Goal: Task Accomplishment & Management: Manage account settings

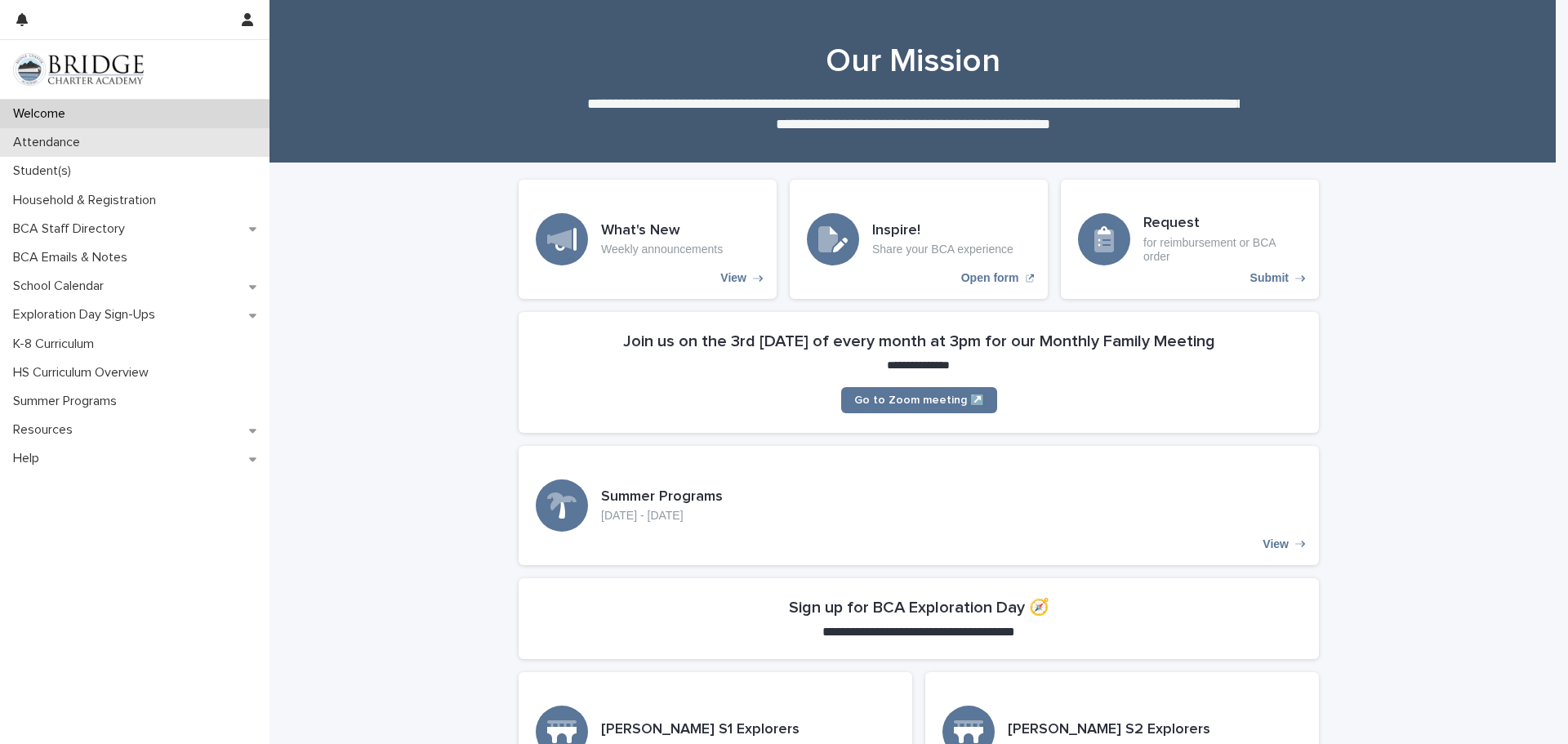
click at [67, 143] on p "Attendance" at bounding box center [50, 142] width 87 height 15
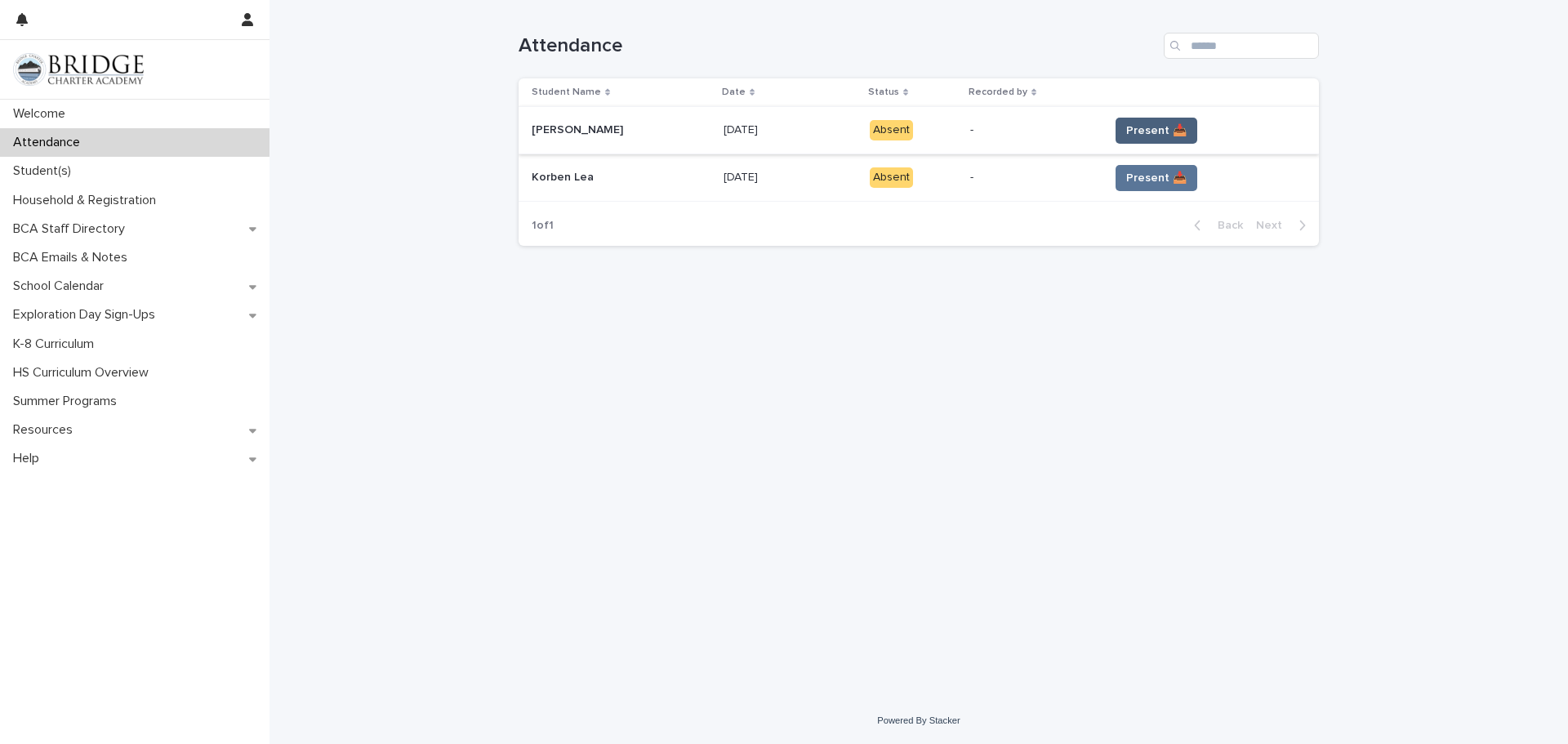
click at [1143, 133] on span "Present 📥" at bounding box center [1157, 130] width 60 height 16
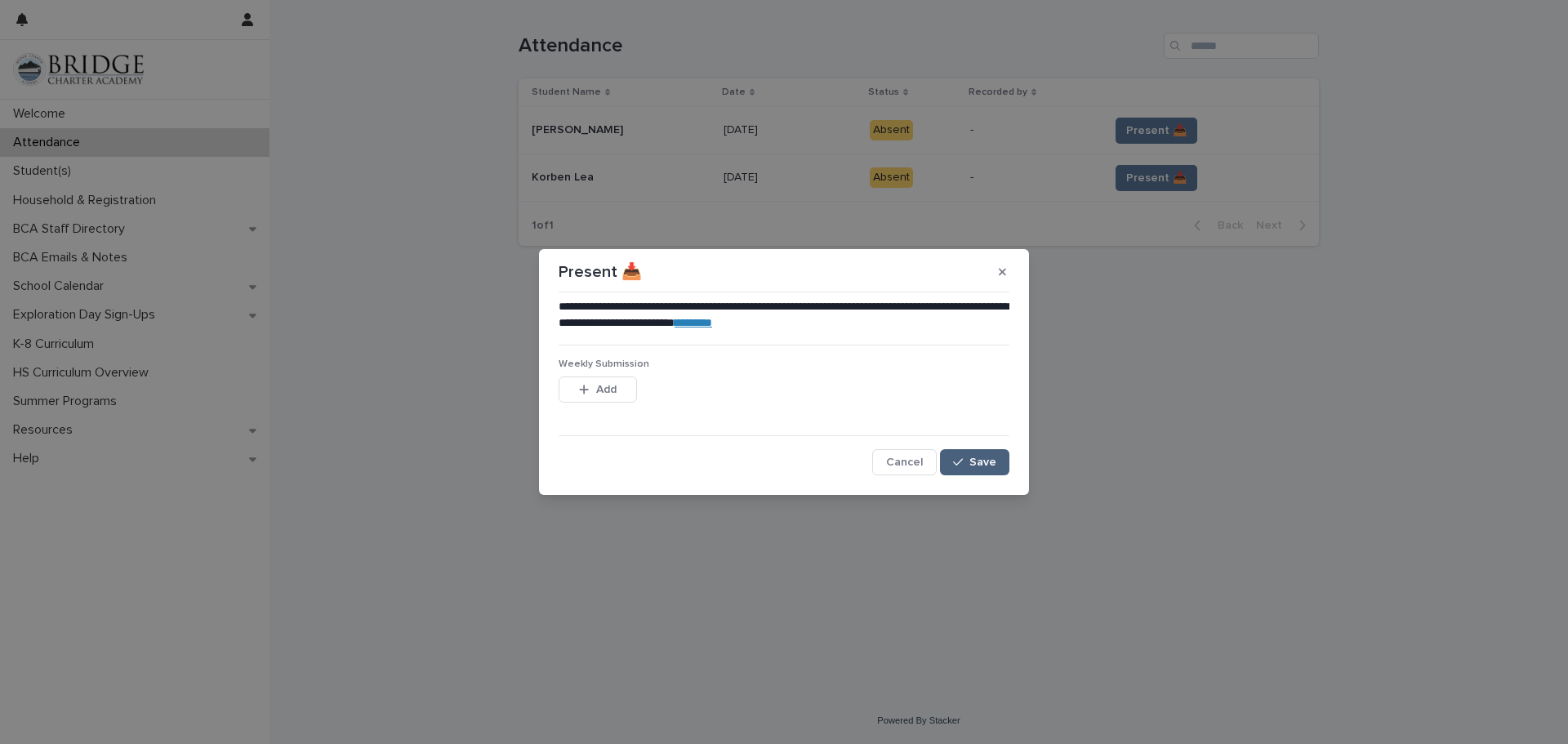
click at [975, 462] on span "Save" at bounding box center [983, 462] width 27 height 11
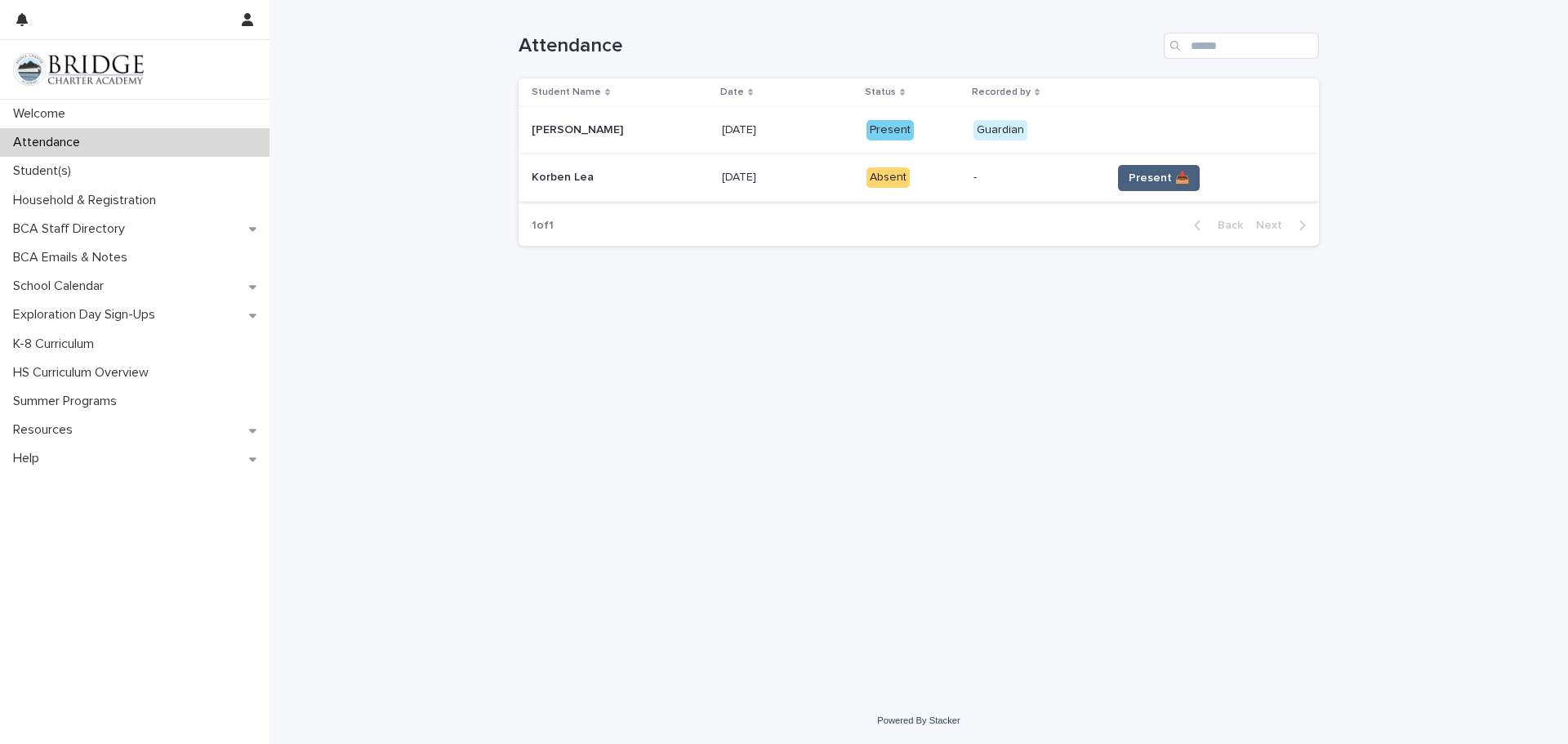
click at [1152, 182] on span "Present 📥" at bounding box center [1159, 177] width 60 height 16
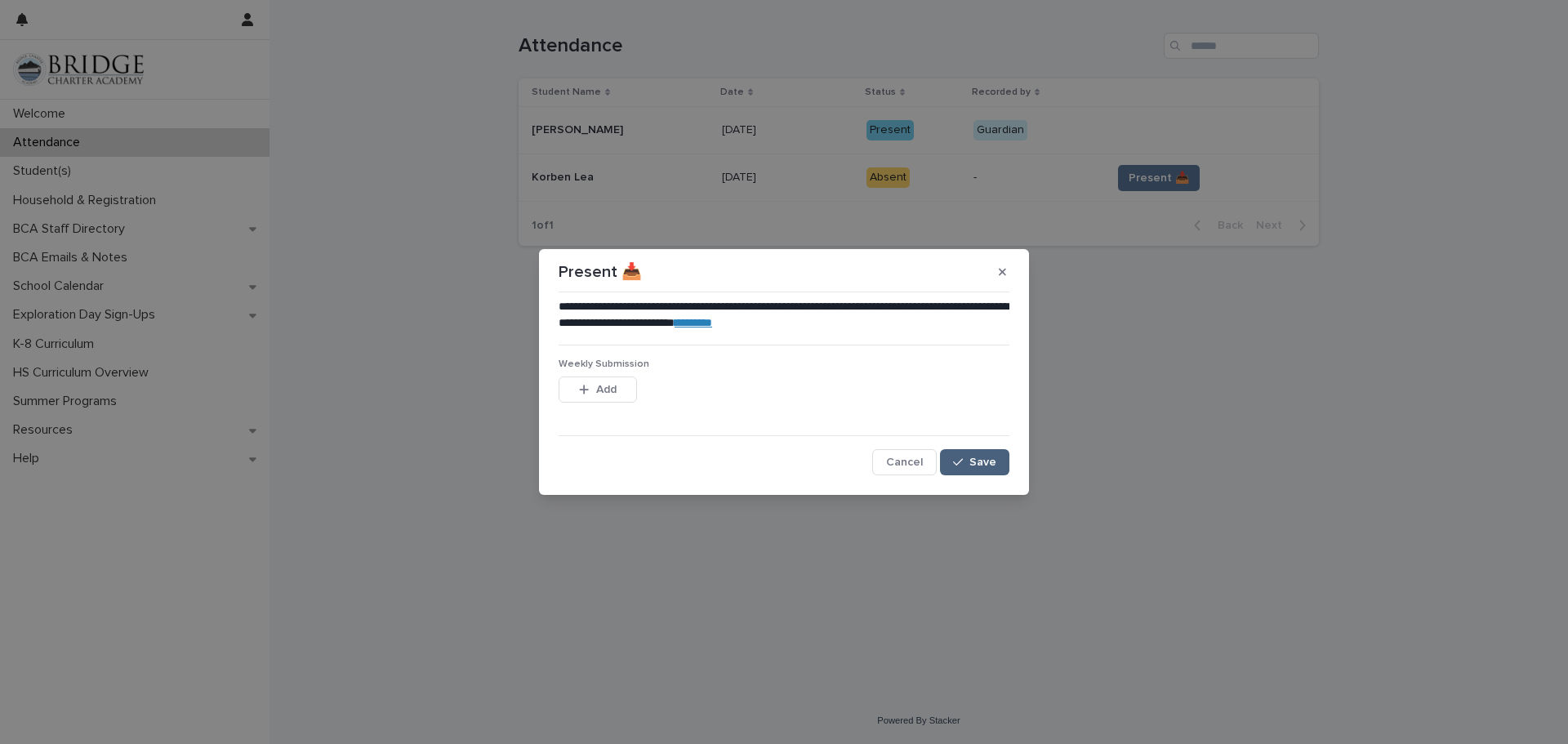
click at [984, 463] on span "Save" at bounding box center [983, 462] width 27 height 11
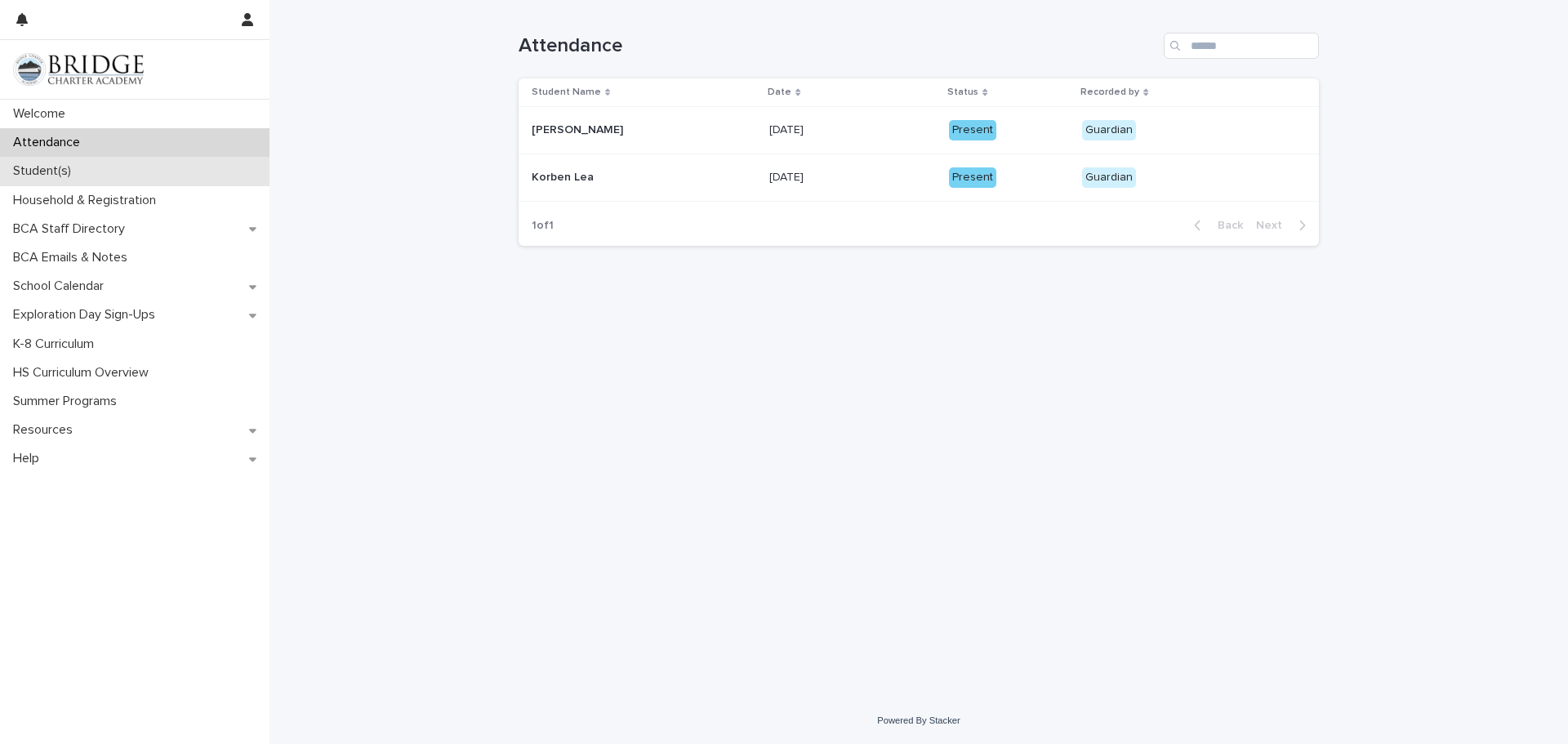
click at [63, 174] on p "Student(s)" at bounding box center [45, 171] width 77 height 15
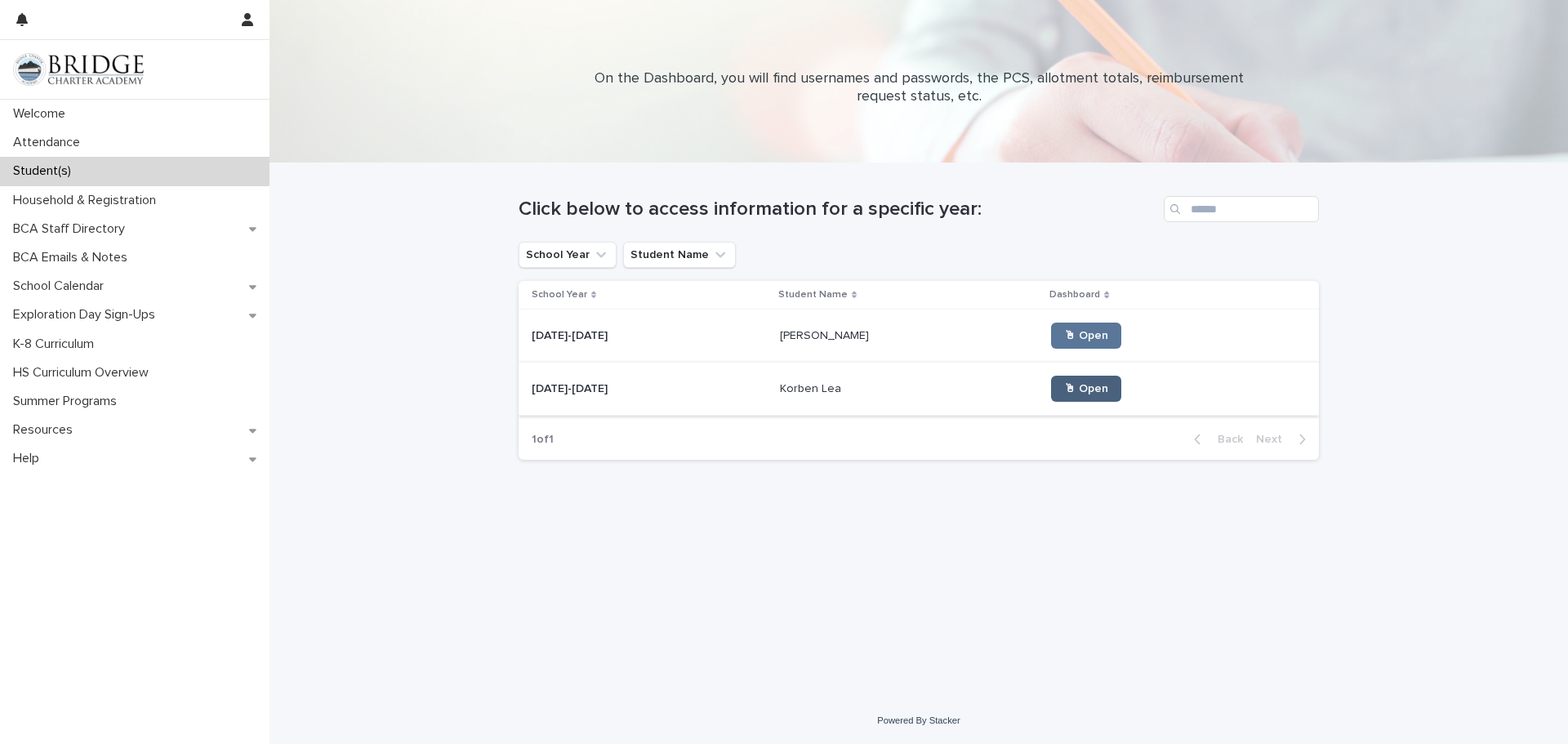
click at [1064, 392] on span "🖱 Open" at bounding box center [1086, 389] width 44 height 11
